Goal: Communication & Community: Answer question/provide support

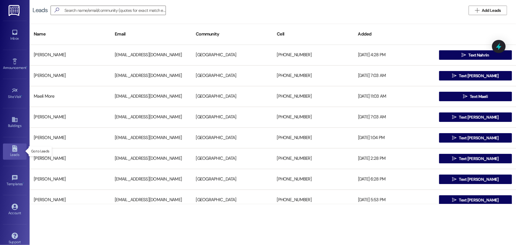
click at [9, 147] on link "Leads" at bounding box center [15, 152] width 24 height 16
click at [117, 12] on input at bounding box center [115, 10] width 101 height 8
type input "[PERSON_NAME]"
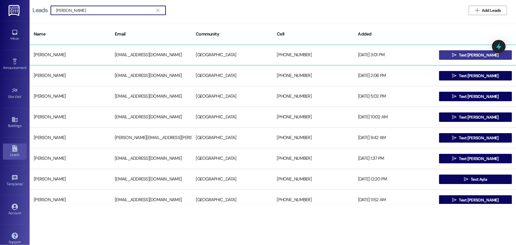
click at [473, 55] on span "Text [PERSON_NAME]" at bounding box center [479, 55] width 40 height 6
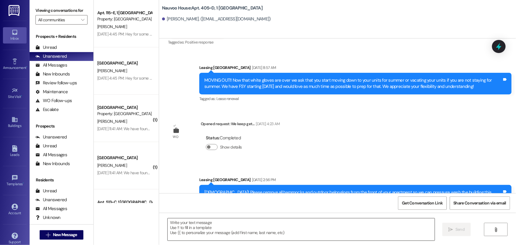
click at [228, 236] on textarea at bounding box center [301, 229] width 267 height 22
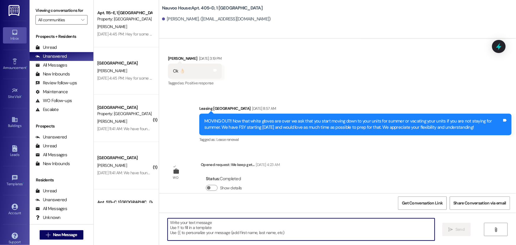
scroll to position [8915, 0]
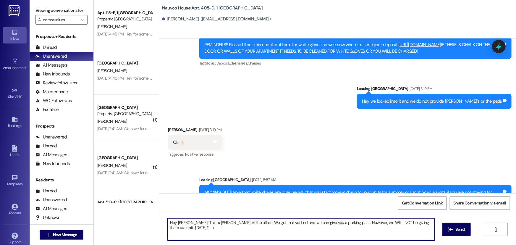
click at [376, 224] on textarea "Hey [PERSON_NAME]! This is [PERSON_NAME] in the office. We got that verified an…" at bounding box center [301, 229] width 267 height 22
click at [431, 223] on textarea "Hey [PERSON_NAME]! This is [PERSON_NAME] in the office. We got that verified an…" at bounding box center [301, 229] width 267 height 22
type textarea "Hey [PERSON_NAME]! This is [PERSON_NAME] in the office. We got that verified an…"
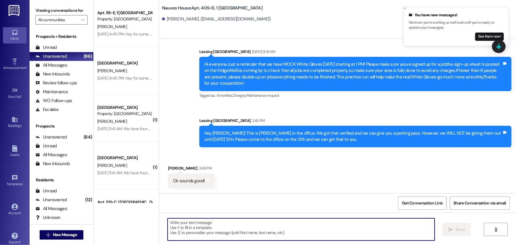
scroll to position [9614, 0]
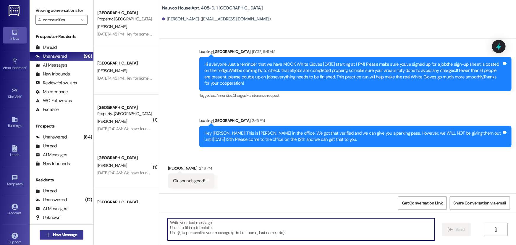
click at [59, 233] on span "New Message" at bounding box center [65, 235] width 24 height 6
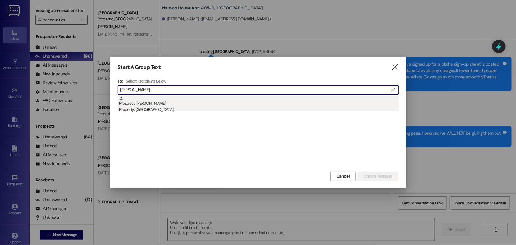
type input "[PERSON_NAME]"
click at [160, 98] on div "Prospect: [PERSON_NAME] Property: [GEOGRAPHIC_DATA]" at bounding box center [259, 104] width 280 height 17
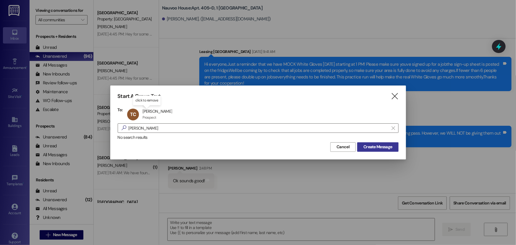
click at [381, 150] on span "Create Message" at bounding box center [378, 147] width 29 height 6
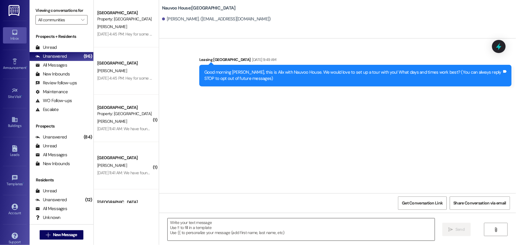
scroll to position [0, 0]
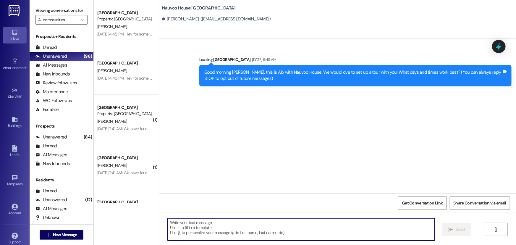
click at [301, 239] on textarea at bounding box center [301, 229] width 267 height 22
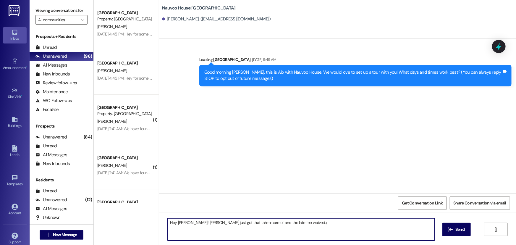
type textarea "Hey [PERSON_NAME]! [PERSON_NAME] just got that taken care of and the late fee w…"
